Goal: Check status: Check status

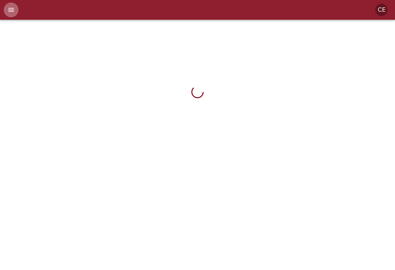
click at [11, 10] on icon "menu" at bounding box center [11, 10] width 6 height 4
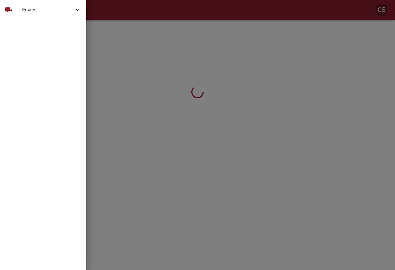
click at [24, 12] on span "Envíos" at bounding box center [48, 9] width 52 height 7
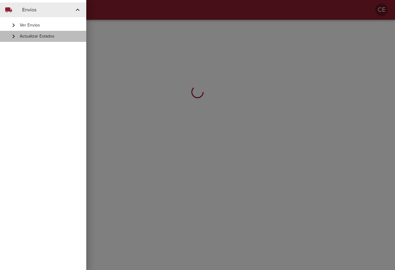
click at [30, 37] on span "Actualizar Estados" at bounding box center [51, 36] width 62 height 6
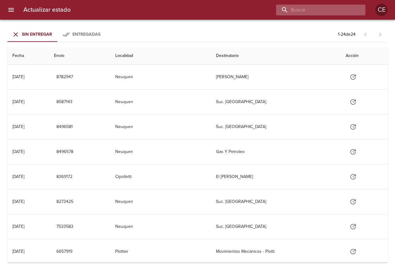
click at [322, 11] on input "buscar" at bounding box center [315, 10] width 79 height 11
type input "17076"
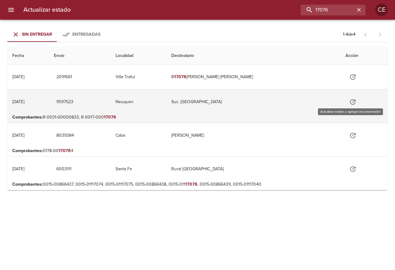
click at [353, 101] on icon "Tabla de envíos del cliente" at bounding box center [352, 101] width 7 height 7
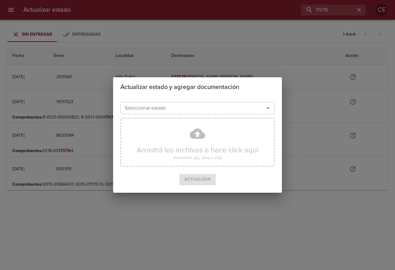
click at [164, 104] on input "Seleccionar estado" at bounding box center [188, 108] width 132 height 9
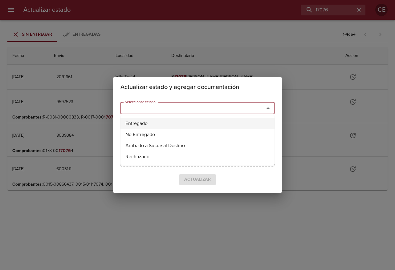
click at [159, 120] on li "Entregado" at bounding box center [197, 123] width 154 height 11
type input "Entregado"
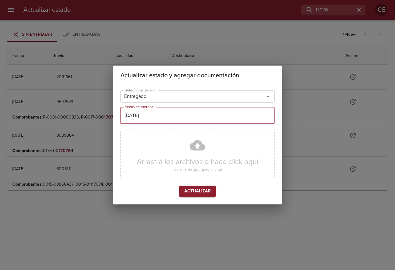
click at [177, 115] on input "22/09/2025" at bounding box center [197, 115] width 154 height 17
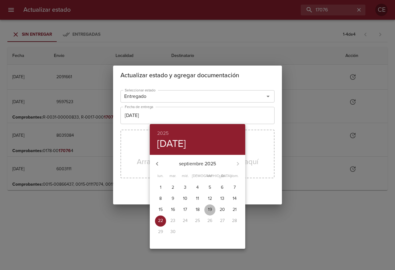
click at [210, 210] on p "19" at bounding box center [210, 210] width 4 height 6
type input "19/09/2025"
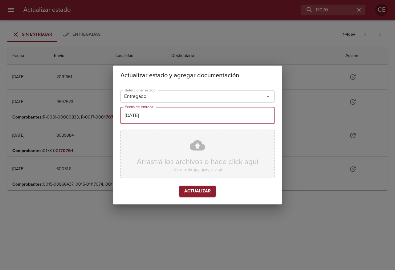
click at [191, 164] on div "Arrastrá los archivos o hace click aquí (Solamente .jpg, .jpeg o .png)" at bounding box center [197, 154] width 154 height 49
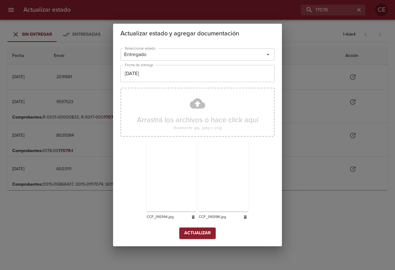
click at [201, 236] on span "Actualizar" at bounding box center [197, 233] width 26 height 8
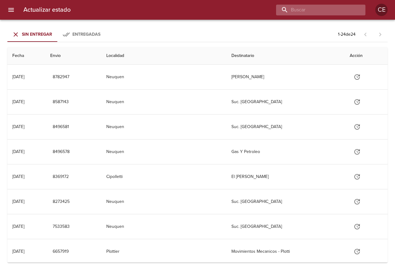
click at [315, 12] on input "buscar" at bounding box center [315, 10] width 79 height 11
type input "17047"
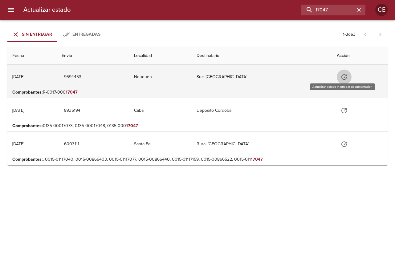
click at [341, 79] on icon "Tabla de envíos del cliente" at bounding box center [343, 76] width 7 height 7
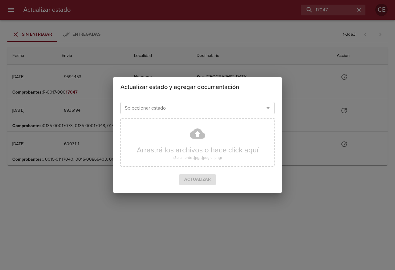
click at [192, 110] on input "Seleccionar estado" at bounding box center [188, 108] width 132 height 9
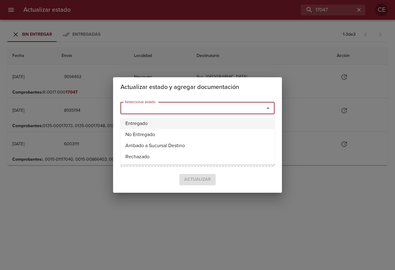
click at [175, 123] on li "Entregado" at bounding box center [197, 123] width 154 height 11
type input "Entregado"
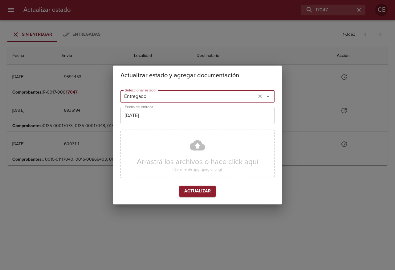
click at [173, 113] on input "22/09/2025" at bounding box center [197, 115] width 154 height 17
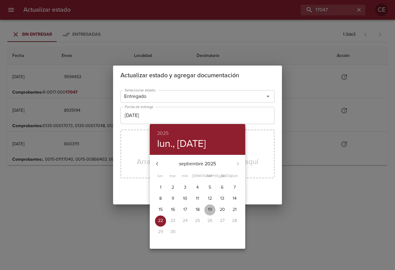
click at [213, 209] on span "19" at bounding box center [209, 210] width 11 height 6
type input "19/09/2025"
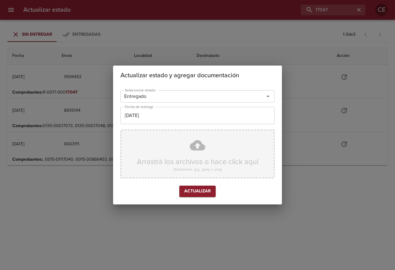
click at [199, 163] on div "Arrastrá los archivos o hace click aquí (Solamente .jpg, .jpeg o .png)" at bounding box center [197, 154] width 154 height 49
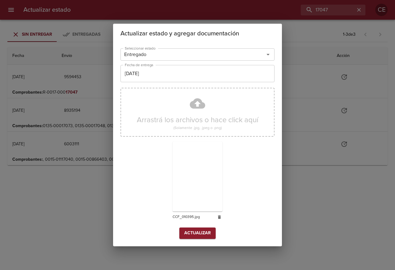
click at [198, 236] on span "Actualizar" at bounding box center [197, 233] width 26 height 8
